Goal: Find specific page/section: Find specific page/section

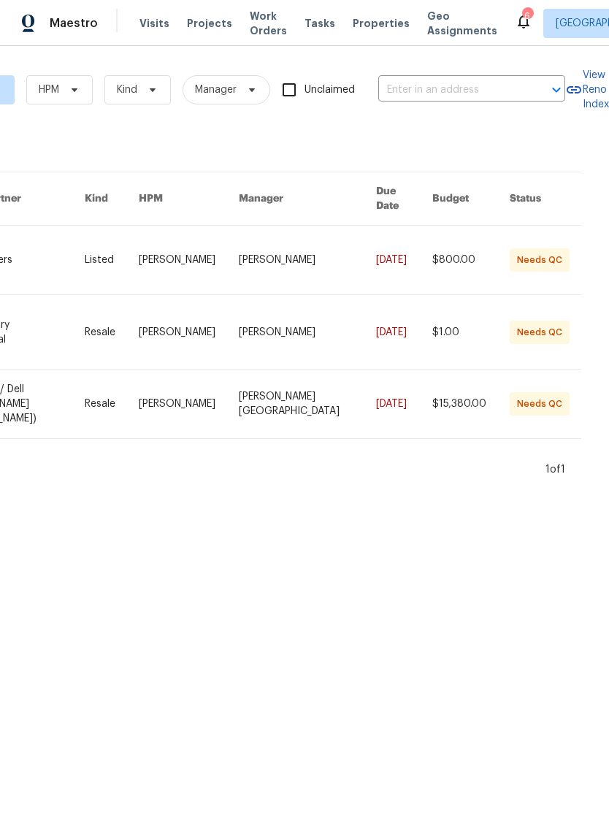
scroll to position [0, 258]
click at [360, 25] on span "Properties" at bounding box center [381, 23] width 57 height 15
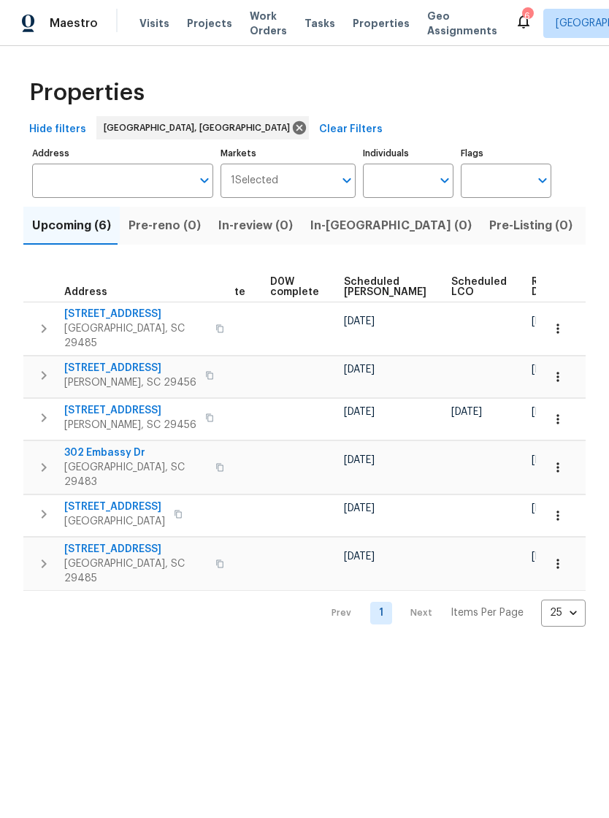
click at [563, 370] on icon "button" at bounding box center [558, 376] width 15 height 15
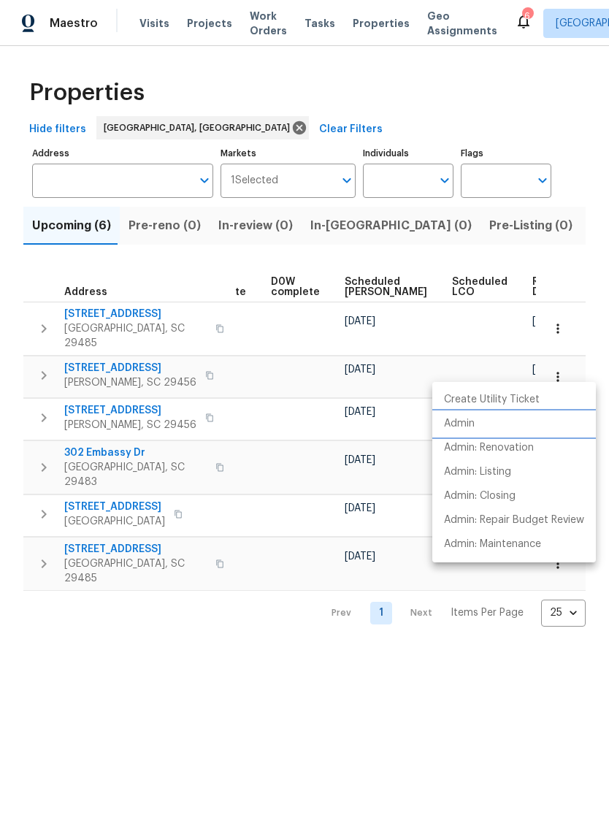
click at [465, 423] on p "Admin" at bounding box center [459, 423] width 31 height 15
click at [266, 625] on div at bounding box center [304, 409] width 609 height 818
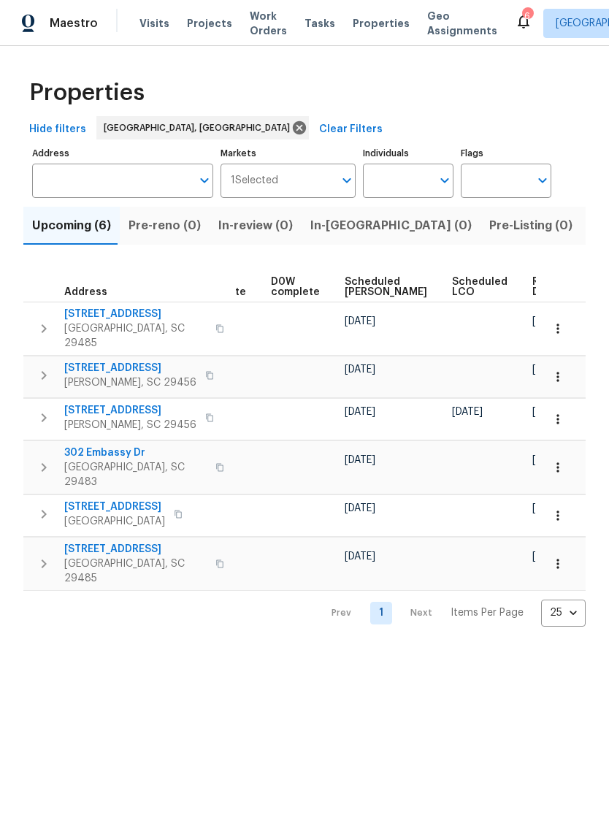
click at [264, 23] on span "Work Orders" at bounding box center [268, 23] width 37 height 29
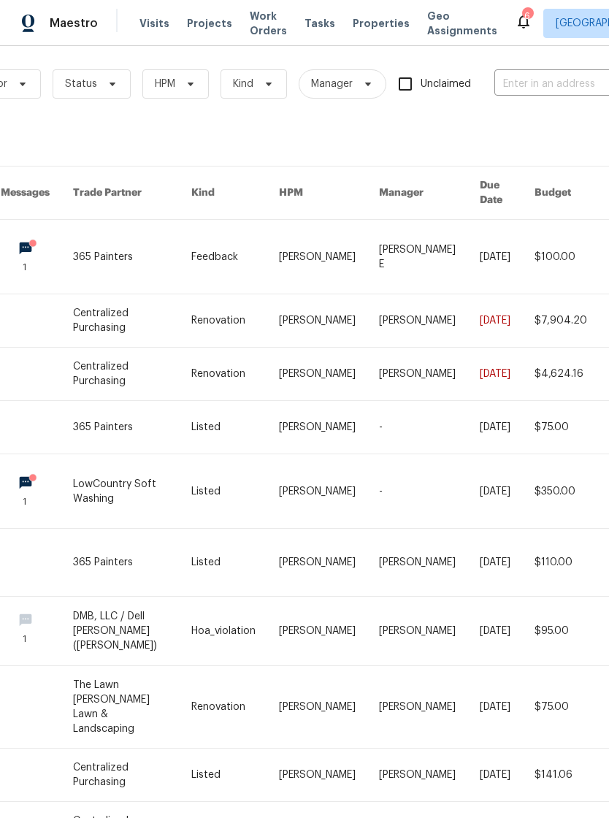
scroll to position [7, 138]
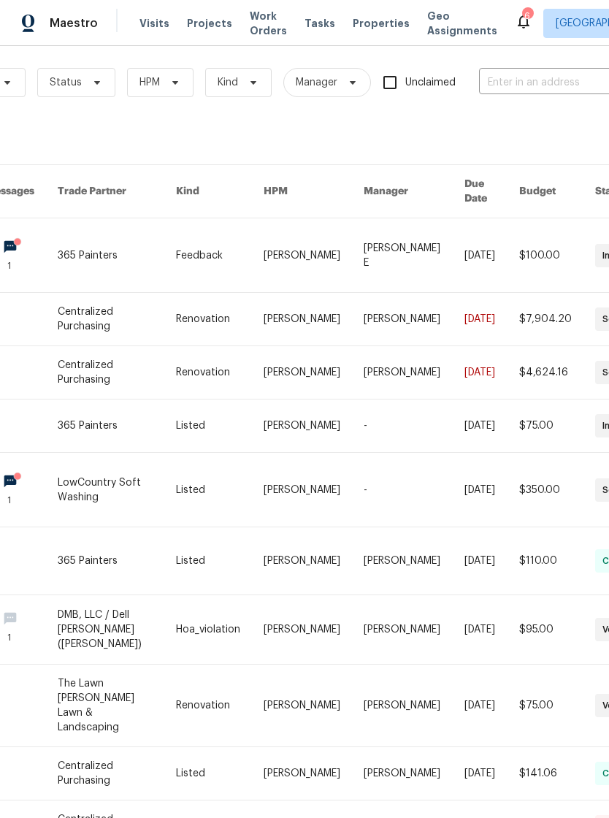
click at [103, 595] on link at bounding box center [117, 629] width 118 height 69
